Goal: Use online tool/utility: Utilize a website feature to perform a specific function

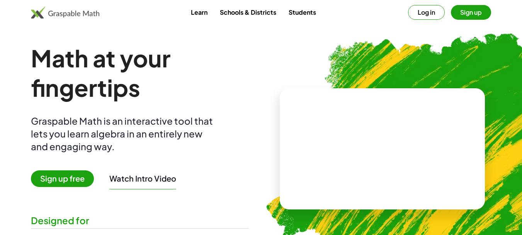
click at [297, 73] on img at bounding box center [422, 145] width 340 height 286
click at [238, 75] on h1 "Math at your fingertips" at bounding box center [140, 72] width 218 height 59
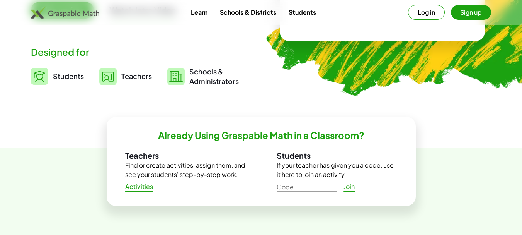
scroll to position [155, 0]
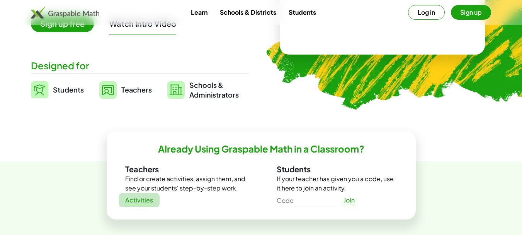
click at [133, 202] on span "Activities" at bounding box center [139, 200] width 28 height 8
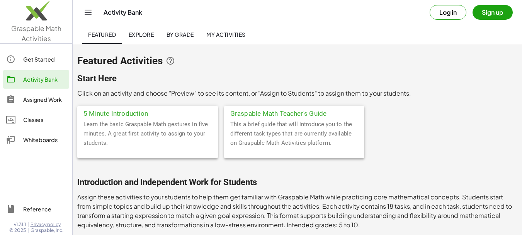
click at [31, 143] on div "Whiteboards" at bounding box center [44, 139] width 43 height 9
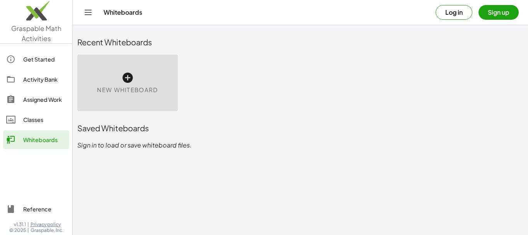
click at [135, 88] on span "New Whiteboard" at bounding box center [127, 89] width 61 height 9
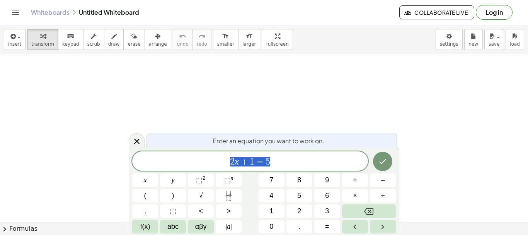
scroll to position [39, 0]
click at [379, 165] on icon "Done" at bounding box center [382, 160] width 9 height 9
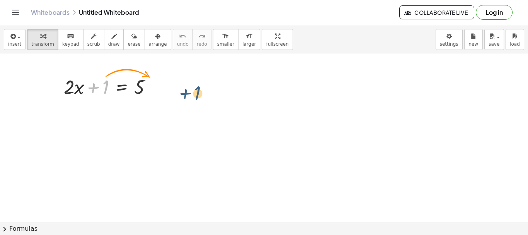
drag, startPoint x: 103, startPoint y: 90, endPoint x: 196, endPoint y: 96, distance: 93.3
drag, startPoint x: 103, startPoint y: 83, endPoint x: 161, endPoint y: 77, distance: 58.0
click at [161, 77] on div at bounding box center [111, 86] width 102 height 26
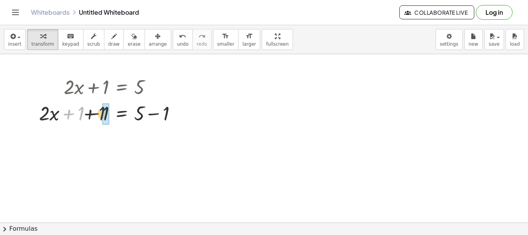
drag, startPoint x: 81, startPoint y: 116, endPoint x: 130, endPoint y: 117, distance: 49.1
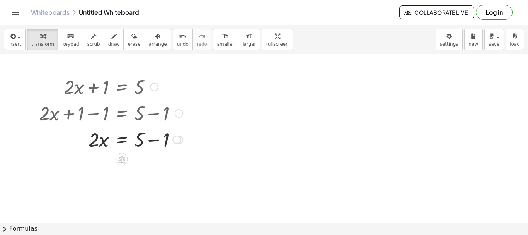
drag, startPoint x: 141, startPoint y: 116, endPoint x: 147, endPoint y: 117, distance: 6.7
click at [147, 117] on div at bounding box center [110, 112] width 151 height 26
drag, startPoint x: 139, startPoint y: 140, endPoint x: 165, endPoint y: 141, distance: 25.5
drag, startPoint x: 96, startPoint y: 166, endPoint x: 150, endPoint y: 188, distance: 58.2
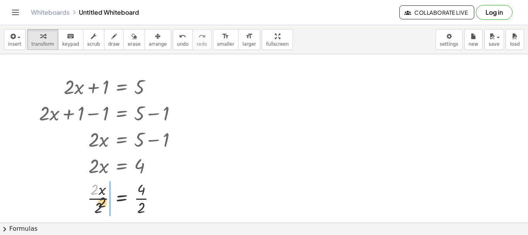
drag, startPoint x: 94, startPoint y: 188, endPoint x: 107, endPoint y: 211, distance: 26.1
click at [107, 210] on div at bounding box center [110, 197] width 151 height 39
drag, startPoint x: 140, startPoint y: 194, endPoint x: 140, endPoint y: 209, distance: 14.7
click at [140, 209] on div at bounding box center [110, 197] width 151 height 39
drag, startPoint x: 103, startPoint y: 201, endPoint x: 85, endPoint y: 211, distance: 20.6
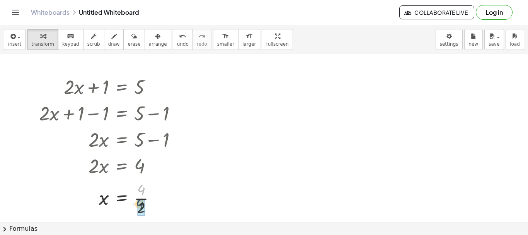
drag, startPoint x: 143, startPoint y: 192, endPoint x: 140, endPoint y: 207, distance: 14.9
drag, startPoint x: 154, startPoint y: 88, endPoint x: 324, endPoint y: 87, distance: 170.0
click at [324, 87] on div "+ · 2 · x + 1 = 5 + · 2 · x + 1 − 1 = + 5 − 1 + · 2 · x + 0 = + 5 − 1 · 2 · x =…" at bounding box center [264, 183] width 528 height 336
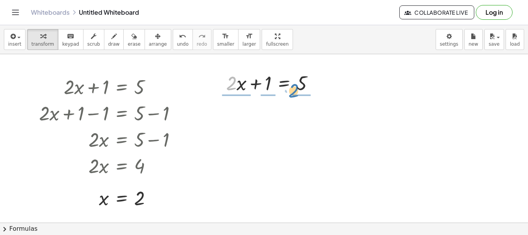
drag, startPoint x: 229, startPoint y: 87, endPoint x: 291, endPoint y: 94, distance: 62.6
click at [291, 94] on div at bounding box center [273, 82] width 102 height 26
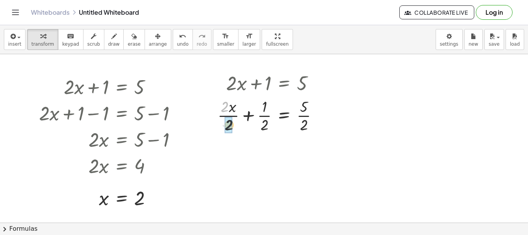
drag, startPoint x: 226, startPoint y: 111, endPoint x: 252, endPoint y: 130, distance: 32.5
click at [233, 130] on div at bounding box center [271, 114] width 114 height 39
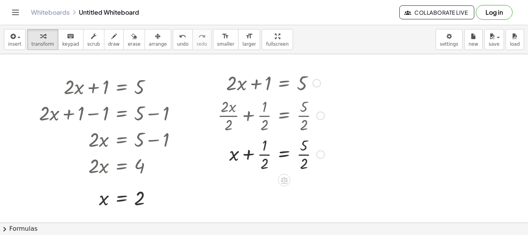
drag, startPoint x: 267, startPoint y: 119, endPoint x: 271, endPoint y: 136, distance: 17.8
click at [273, 133] on div at bounding box center [271, 114] width 114 height 39
drag, startPoint x: 266, startPoint y: 152, endPoint x: 329, endPoint y: 151, distance: 63.4
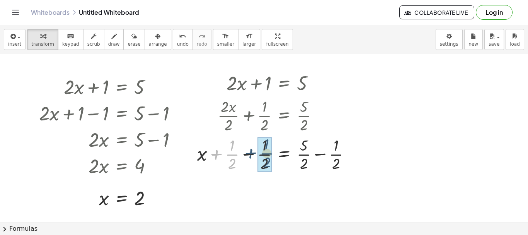
drag, startPoint x: 250, startPoint y: 159, endPoint x: 308, endPoint y: 157, distance: 57.6
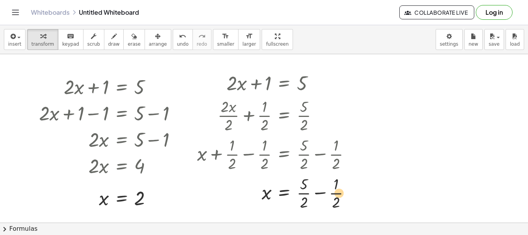
drag, startPoint x: 303, startPoint y: 157, endPoint x: 339, endPoint y: 166, distance: 37.0
click at [284, 83] on div "+ · 2 · x + 1 = 5 + · 2 · x · 2 + · 1 · 2 = · 5 · 2 + x + · 1 · 2 = · 5 · 2 + x…" at bounding box center [284, 83] width 0 height 0
drag, startPoint x: 303, startPoint y: 191, endPoint x: 330, endPoint y: 189, distance: 26.3
